Goal: Task Accomplishment & Management: Manage account settings

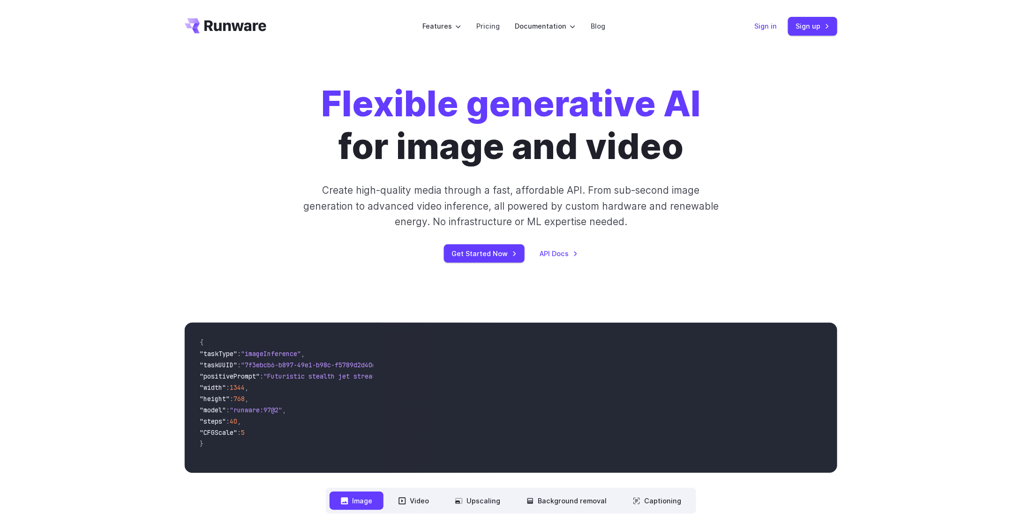
click at [773, 30] on link "Sign in" at bounding box center [765, 26] width 23 height 11
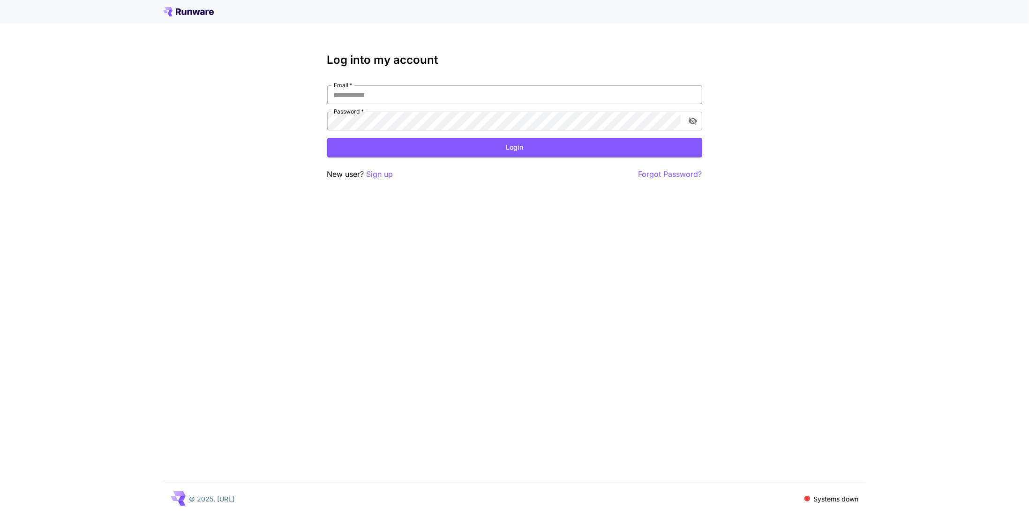
click at [455, 93] on input "Email   *" at bounding box center [514, 94] width 375 height 19
paste input "**********"
type input "**********"
click at [419, 148] on button "Login" at bounding box center [514, 147] width 375 height 19
click at [299, 120] on div "**********" at bounding box center [514, 258] width 1029 height 516
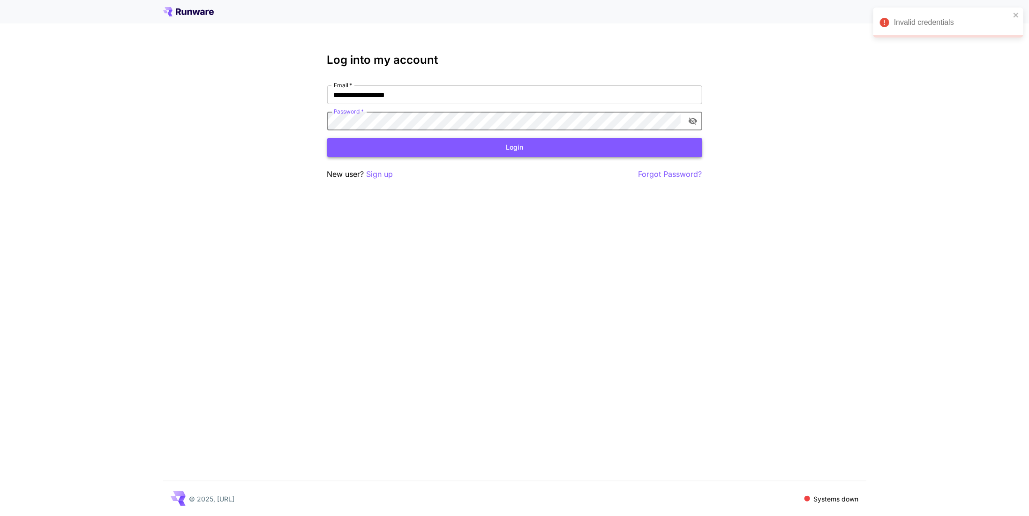
click at [424, 147] on button "Login" at bounding box center [514, 147] width 375 height 19
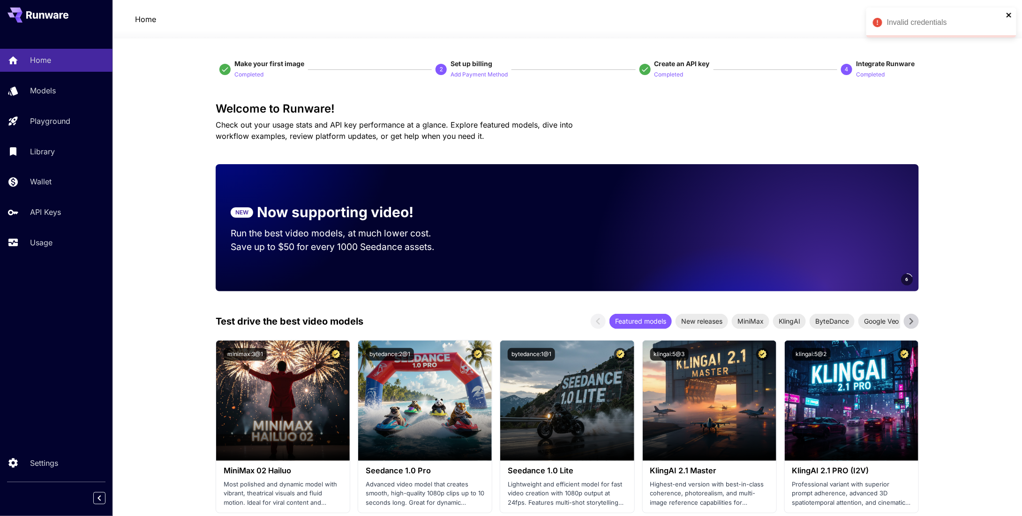
click at [1009, 13] on icon "close" at bounding box center [1009, 15] width 7 height 8
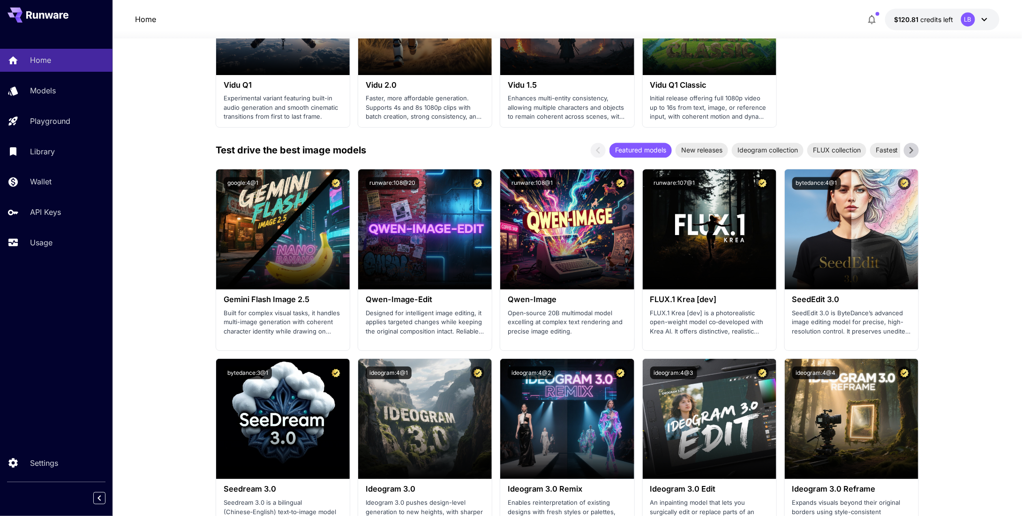
scroll to position [938, 0]
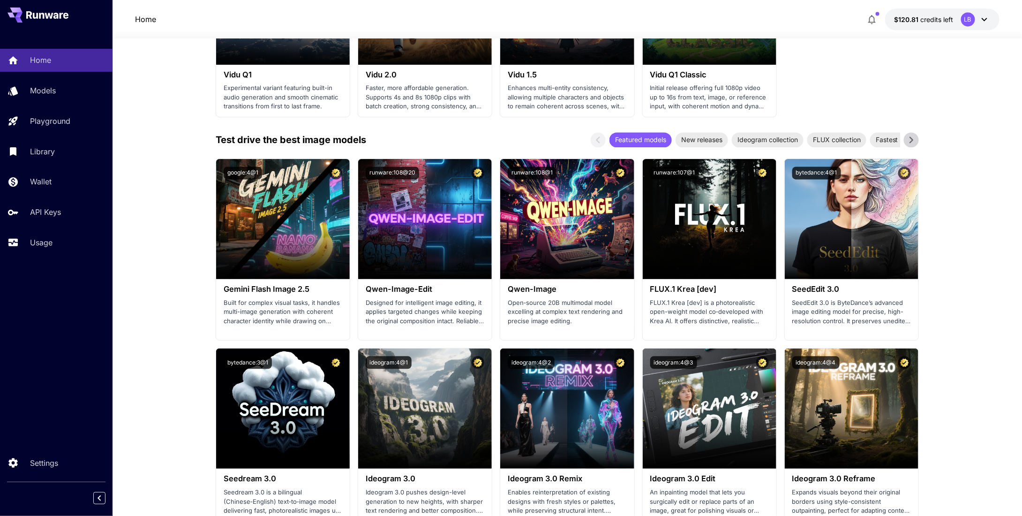
click at [174, 223] on section "Make your first image Completed 2 Set up billing Add Payment Method Create an A…" at bounding box center [567, 512] width 909 height 2822
click at [179, 390] on section "Make your first image Completed 2 Set up billing Add Payment Method Create an A…" at bounding box center [567, 512] width 909 height 2822
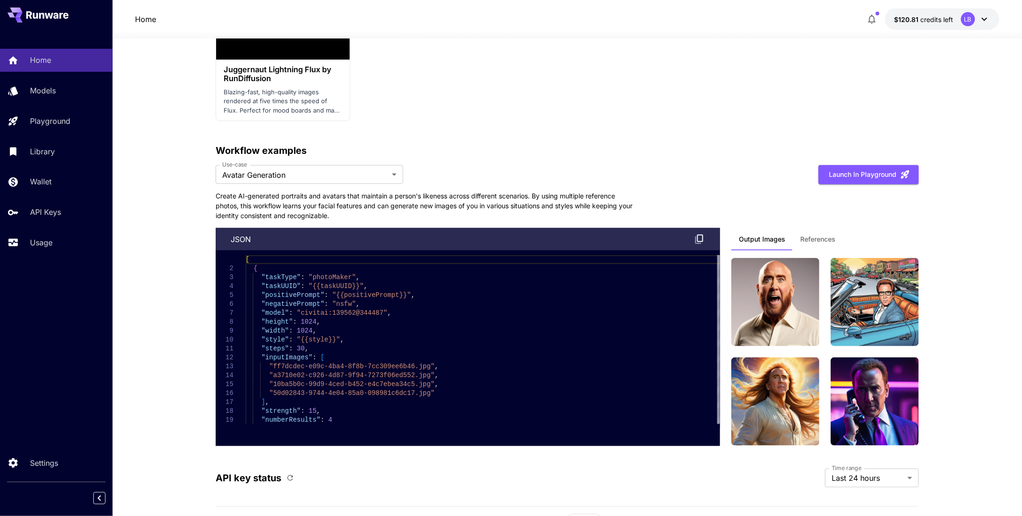
scroll to position [2109, 0]
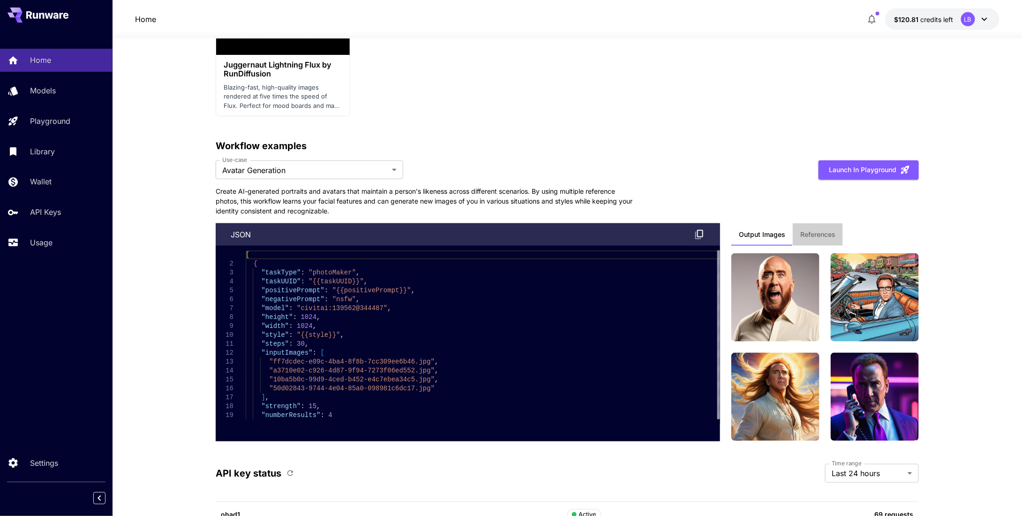
click at [822, 230] on span "References" at bounding box center [817, 234] width 35 height 8
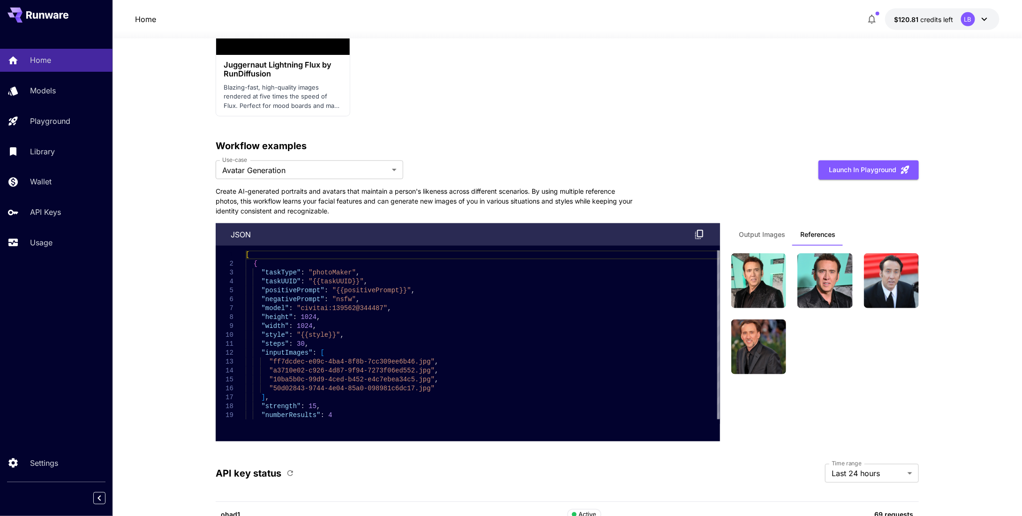
click at [770, 230] on span "Output Images" at bounding box center [762, 234] width 46 height 8
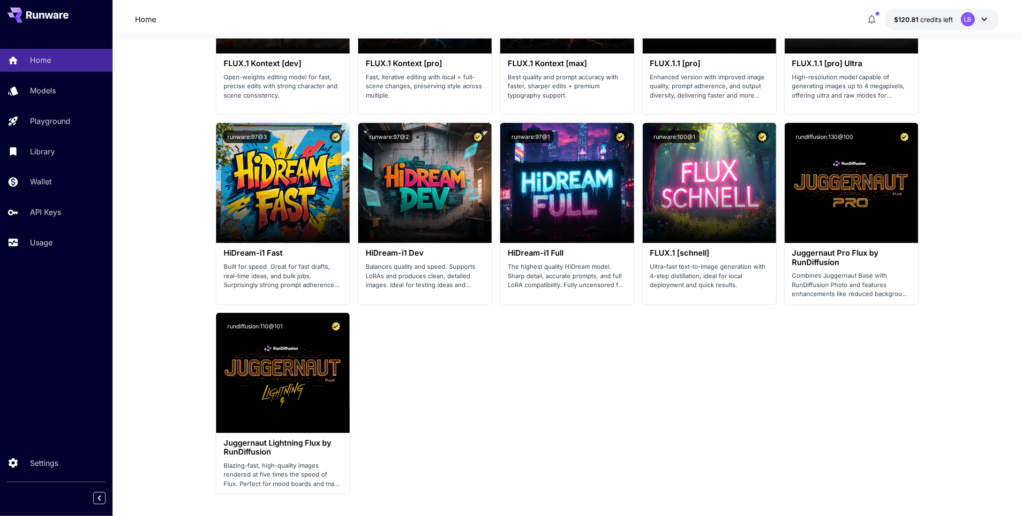
scroll to position [1731, 0]
click at [44, 84] on link "Models" at bounding box center [56, 90] width 113 height 23
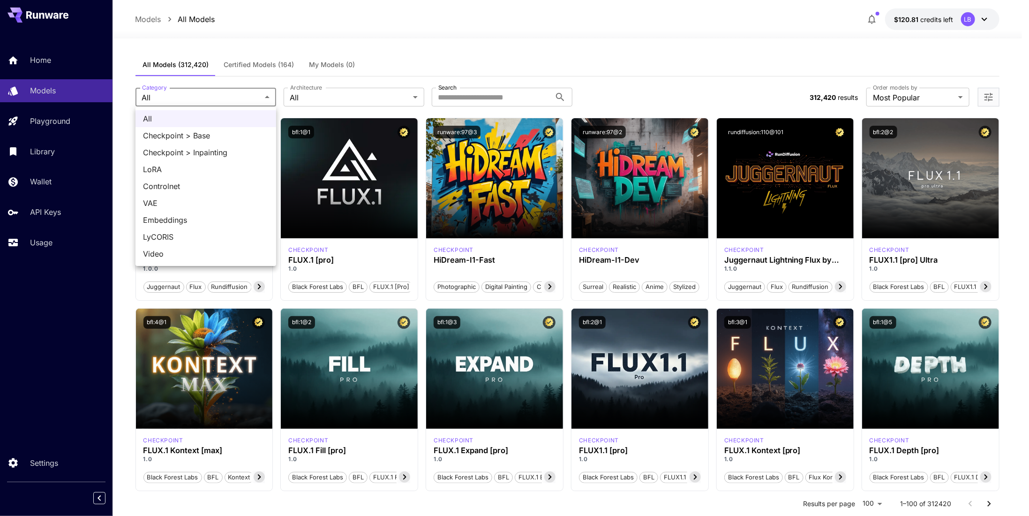
click at [378, 95] on div at bounding box center [514, 258] width 1029 height 516
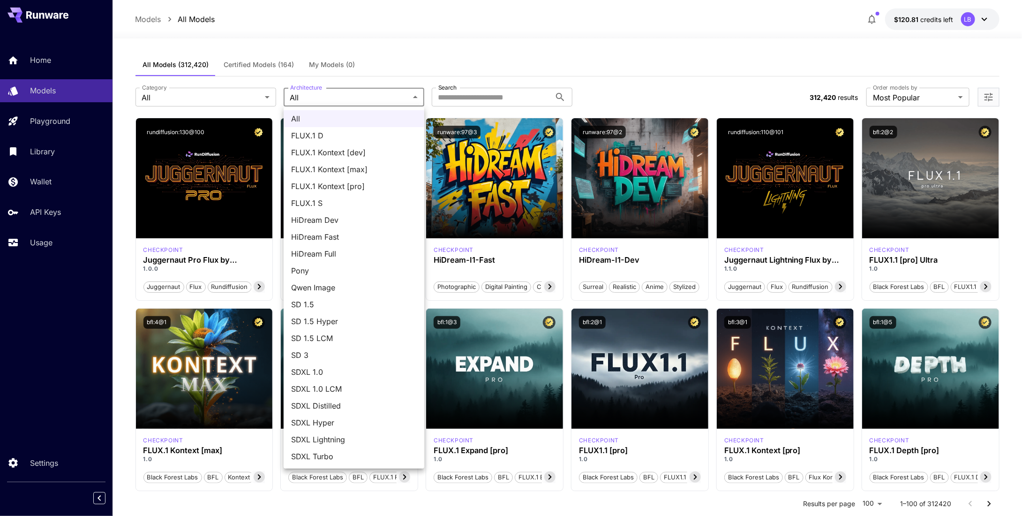
click at [513, 50] on div at bounding box center [514, 258] width 1029 height 516
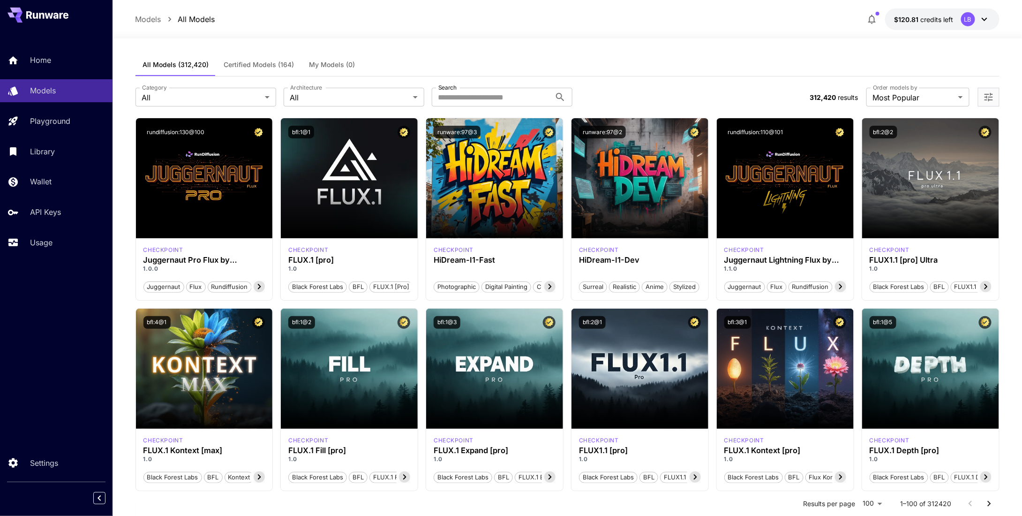
click at [520, 24] on div "Models All Models $120.81 credits left LB" at bounding box center [567, 19] width 864 height 22
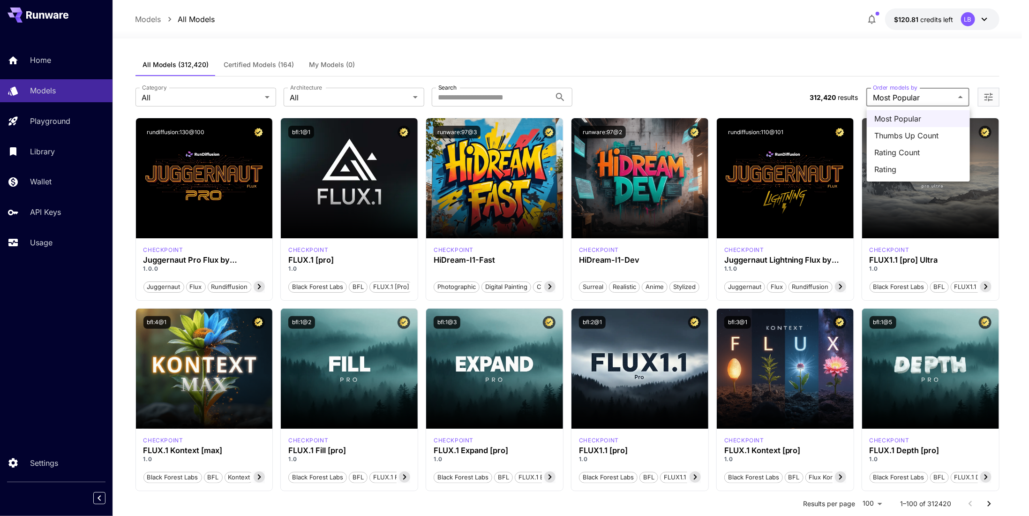
click at [534, 55] on div at bounding box center [514, 258] width 1029 height 516
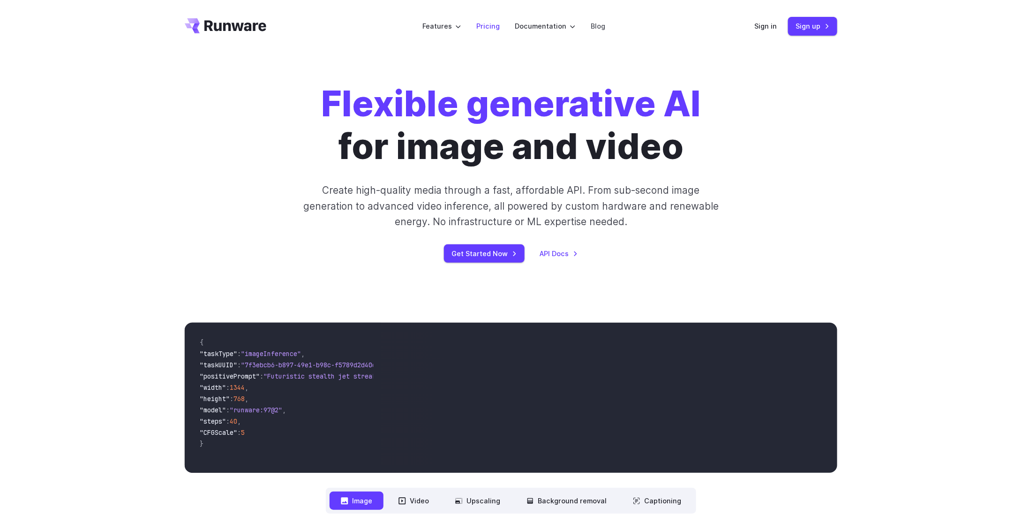
click at [486, 25] on link "Pricing" at bounding box center [487, 26] width 23 height 11
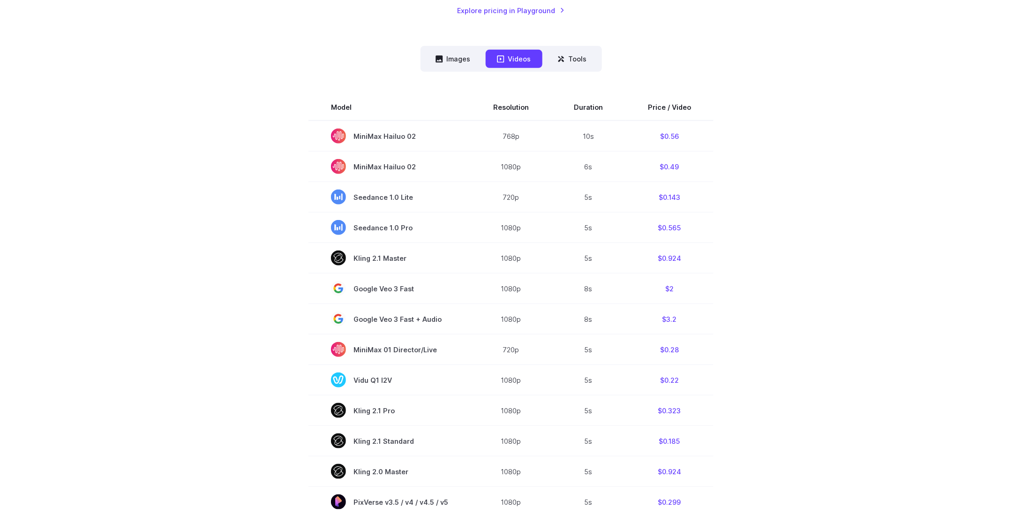
scroll to position [234, 0]
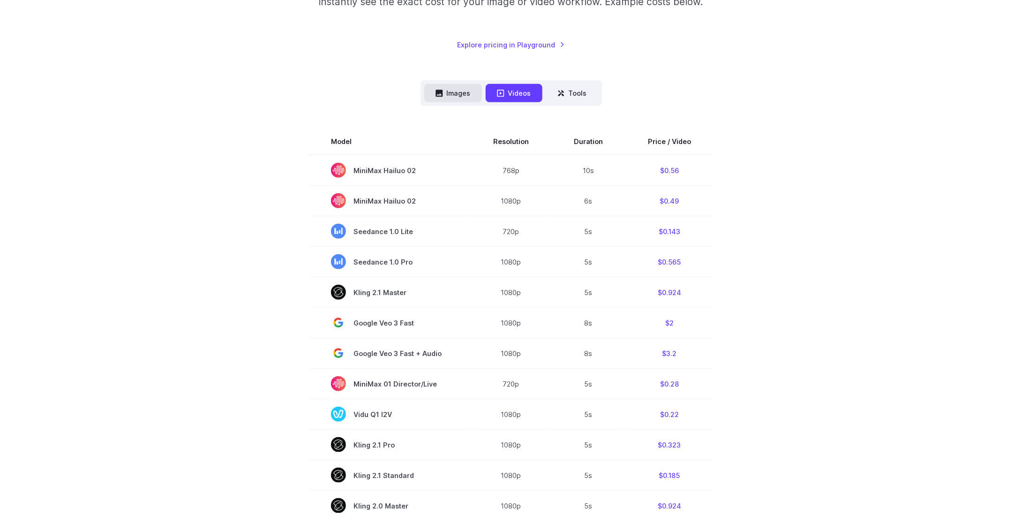
click at [461, 98] on button "Images" at bounding box center [453, 93] width 58 height 18
